Goal: Task Accomplishment & Management: Complete application form

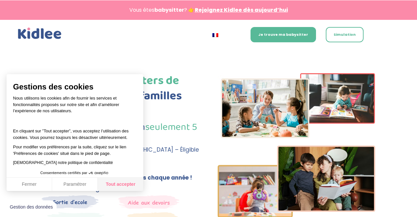
click at [119, 184] on button "Tout accepter" at bounding box center [121, 185] width 46 height 14
click at [125, 186] on button "Tout accepter" at bounding box center [121, 185] width 46 height 14
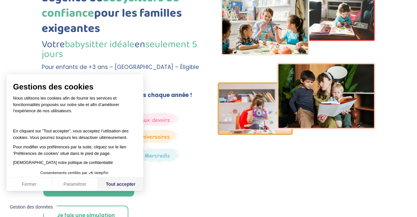
scroll to position [83, 0]
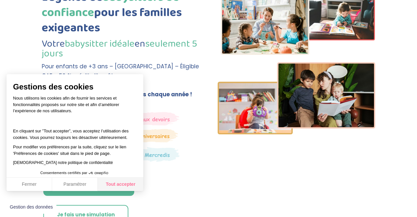
click at [119, 184] on button "Tout accepter" at bounding box center [121, 185] width 46 height 14
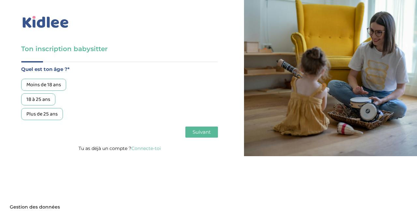
click at [59, 86] on div "Moins de 18 ans" at bounding box center [43, 85] width 45 height 12
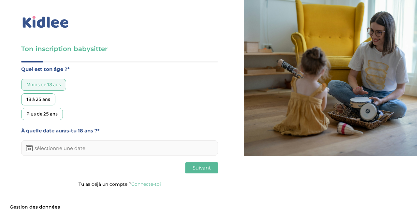
click at [78, 152] on input "text" at bounding box center [119, 148] width 197 height 16
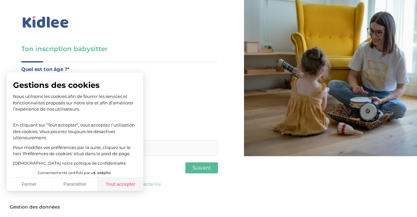
click at [113, 187] on button "Tout accepter" at bounding box center [121, 185] width 46 height 14
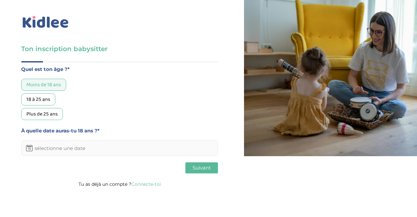
click at [96, 149] on input "text" at bounding box center [119, 148] width 197 height 16
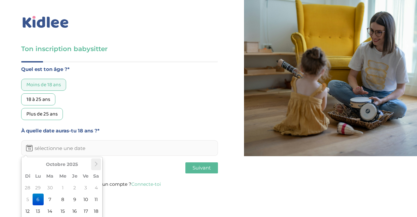
click at [97, 163] on icon at bounding box center [96, 164] width 5 height 5
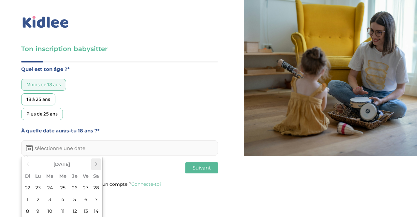
click at [97, 163] on icon at bounding box center [96, 164] width 5 height 5
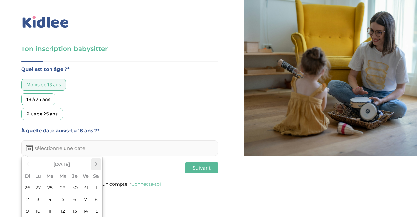
click at [97, 163] on icon at bounding box center [96, 164] width 5 height 5
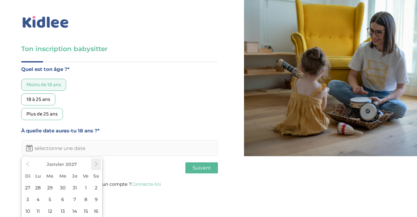
click at [97, 163] on icon at bounding box center [96, 164] width 5 height 5
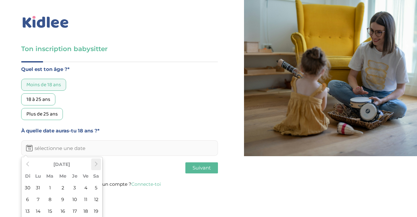
click at [97, 163] on icon at bounding box center [96, 164] width 5 height 5
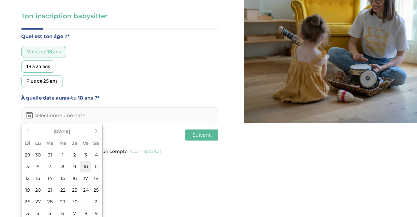
scroll to position [36, 0]
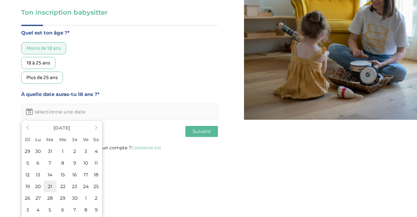
click at [51, 185] on td "21" at bounding box center [50, 187] width 13 height 12
type input "21-09-2027"
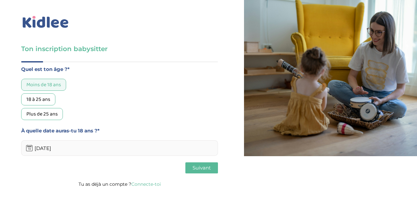
click at [209, 167] on span "Suivant" at bounding box center [201, 168] width 18 height 6
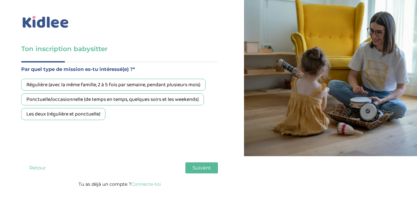
click at [92, 110] on div "Les deux (régulière et ponctuelle)" at bounding box center [63, 114] width 84 height 12
click at [203, 169] on span "Suivant" at bounding box center [201, 168] width 18 height 6
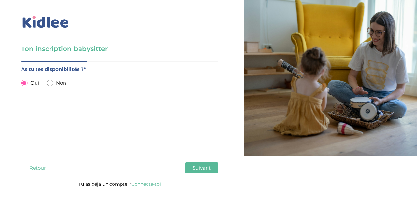
click at [199, 166] on span "Suivant" at bounding box center [201, 168] width 18 height 6
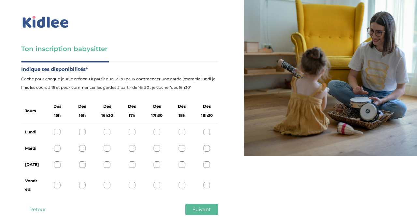
scroll to position [16, 0]
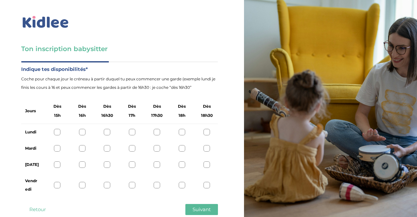
click at [208, 129] on div at bounding box center [207, 132] width 7 height 7
click at [134, 145] on div at bounding box center [132, 148] width 7 height 7
click at [183, 129] on div at bounding box center [181, 132] width 7 height 7
click at [181, 162] on div at bounding box center [181, 165] width 7 height 7
click at [132, 182] on div at bounding box center [132, 185] width 7 height 7
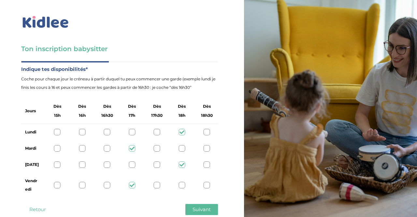
click at [196, 206] on span "Suivant" at bounding box center [201, 209] width 18 height 6
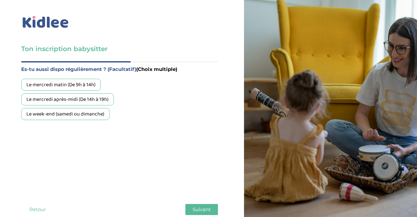
click at [106, 93] on div "Le mercredi après-midi (De 14h à 19h)" at bounding box center [67, 99] width 92 height 12
click at [101, 91] on div "Le mercredi matin (De 9h à 14h) Le mercredi après-midi (De 14h à 19h) Le week-e…" at bounding box center [119, 99] width 197 height 41
click at [101, 108] on div "Le week-end (samedi ou dimanche)" at bounding box center [65, 114] width 88 height 12
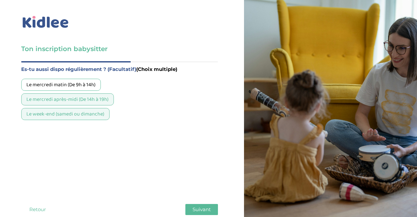
click at [199, 206] on span "Suivant" at bounding box center [201, 209] width 18 height 6
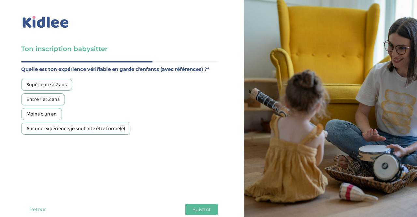
click at [52, 108] on div "Moins d'un an" at bounding box center [41, 114] width 41 height 12
click at [205, 206] on span "Suivant" at bounding box center [201, 209] width 18 height 6
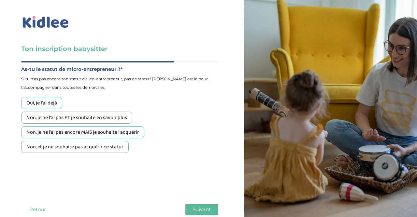
click at [123, 141] on div "Non, et je ne souhaite pas acquérir ce statut" at bounding box center [74, 147] width 107 height 12
click at [201, 206] on span "Suivant" at bounding box center [201, 209] width 18 height 6
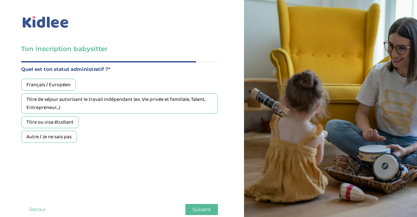
click at [64, 79] on div "Français / Européen" at bounding box center [48, 85] width 55 height 12
click at [201, 206] on span "Suivant" at bounding box center [201, 209] width 18 height 6
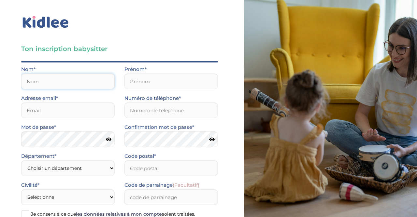
click at [102, 74] on input "text" at bounding box center [67, 82] width 93 height 16
type input "Brouillet"
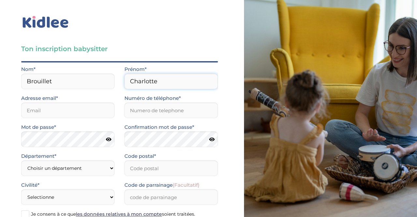
type input "Charlotte"
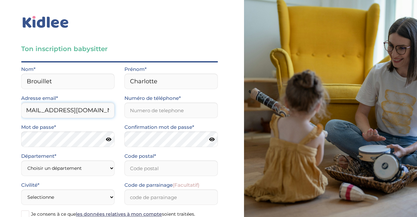
scroll to position [0, 13]
type input "charlottebrouillet09@gmail.com"
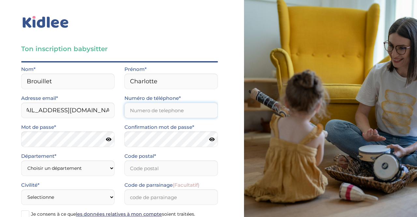
click at [135, 103] on input "Numéro de téléphone*" at bounding box center [170, 111] width 93 height 16
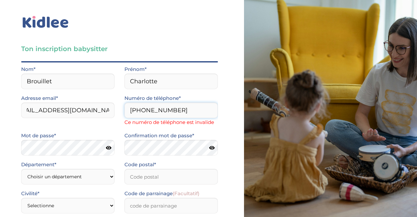
click at [140, 103] on input "+33651024083" at bounding box center [170, 111] width 93 height 16
type input "0651024083"
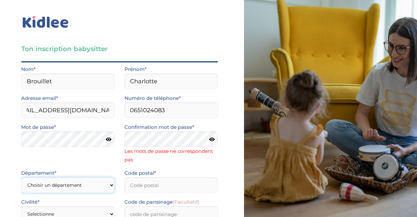
click at [21, 177] on select "Choisir un département Paris (75) Hauts-de-Seine (92) Yvelines (78) Val-de-Marn…" at bounding box center [67, 185] width 93 height 16
select select "75"
click option "Paris (75)" at bounding box center [0, 0] width 0 height 0
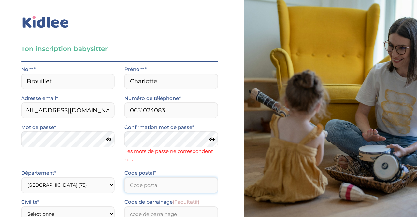
click at [164, 177] on input "Code postal*" at bounding box center [170, 185] width 93 height 16
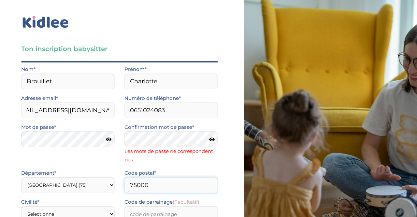
scroll to position [82, 0]
type input "75000"
click at [21, 206] on select "Selectionne Mr Mme" at bounding box center [67, 214] width 93 height 16
select select "1"
click option "Mme" at bounding box center [0, 0] width 0 height 0
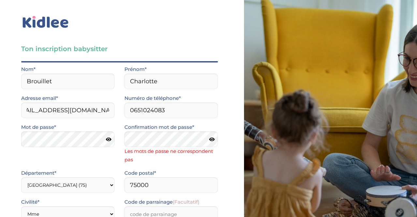
click at [0, 0] on input "Je consens à ce que les données relatives à mon compte soient traitées." at bounding box center [0, 0] width 0 height 0
click at [0, 0] on input "J’accepte sans réserve les conditions générales d’utilisation des services KIDL…" at bounding box center [0, 0] width 0 height 0
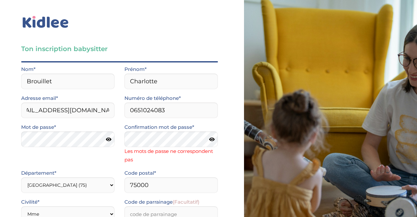
click at [212, 137] on icon at bounding box center [212, 139] width 6 height 5
click at [108, 137] on icon at bounding box center [109, 139] width 6 height 5
click at [206, 195] on div "Ton inscription babysitter Merci de vérifier que tous les champs sont remplis a…" at bounding box center [119, 170] width 197 height 252
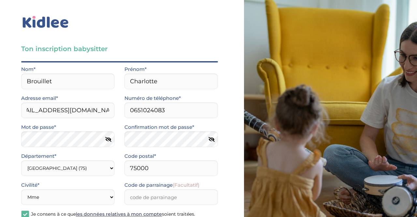
scroll to position [65, 0]
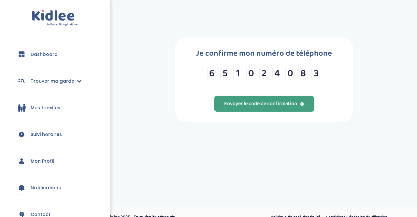
click at [239, 107] on div "Envoyer le code de confirmation" at bounding box center [264, 103] width 80 height 7
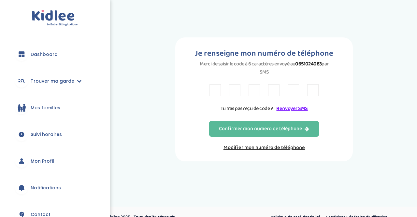
click at [211, 93] on input "text" at bounding box center [214, 90] width 11 height 12
type input "T"
type input "K"
type input "X"
type input "C"
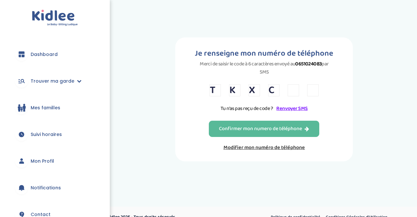
type input "C"
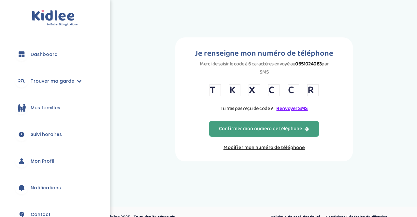
type input "R"
click at [237, 133] on div "Confirmer mon numero de téléphone" at bounding box center [264, 128] width 90 height 7
